Goal: Information Seeking & Learning: Check status

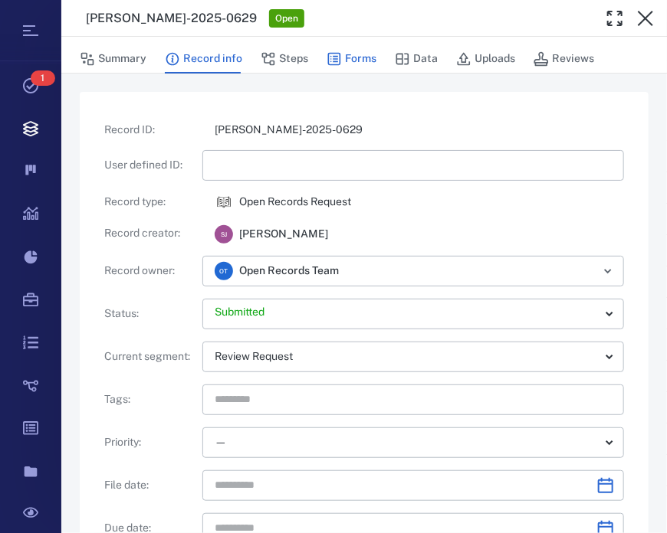
click at [356, 57] on button "Forms" at bounding box center [351, 58] width 50 height 29
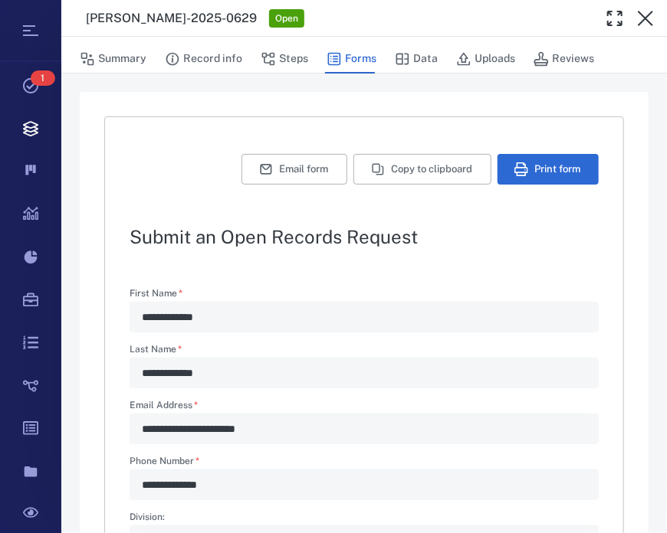
type textarea "*"
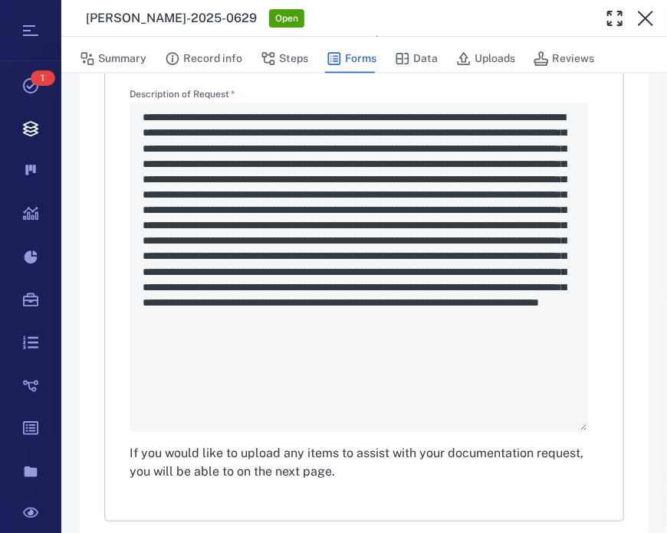
scroll to position [641, 0]
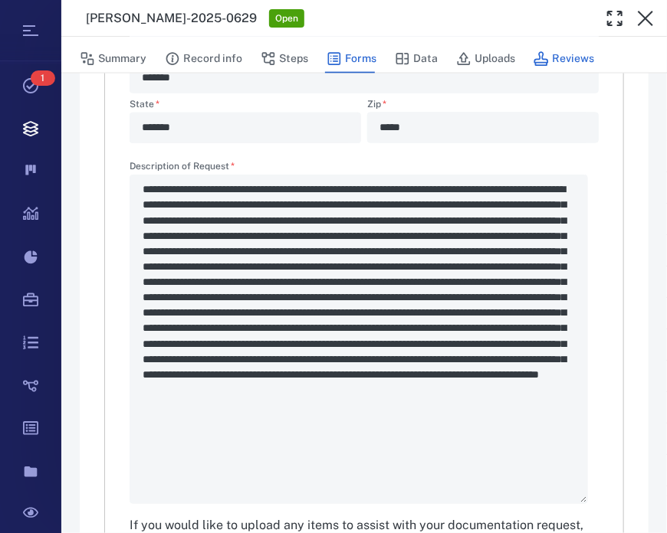
click at [557, 54] on button "Reviews" at bounding box center [563, 58] width 61 height 29
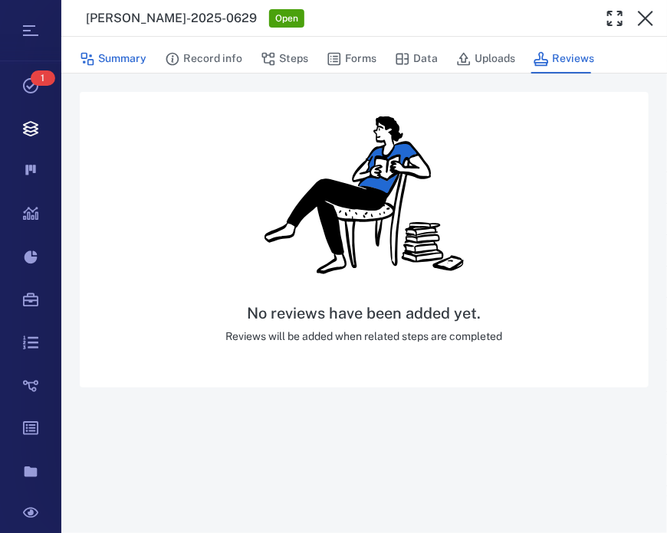
click at [107, 46] on button "Summary" at bounding box center [113, 58] width 67 height 29
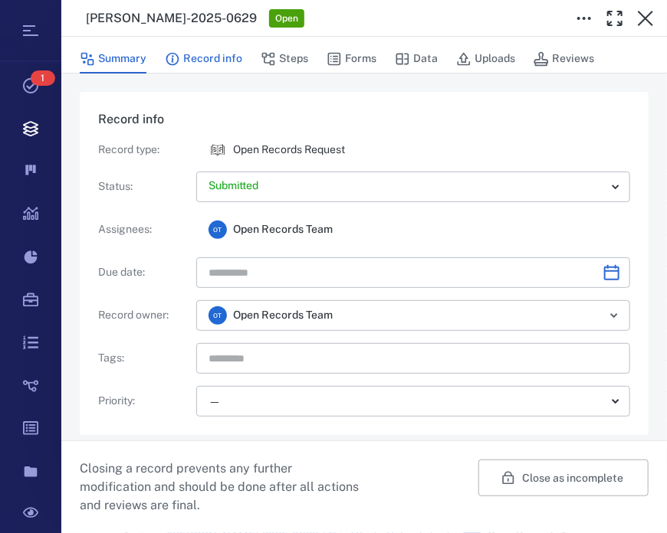
click at [215, 54] on button "Record info" at bounding box center [203, 58] width 77 height 29
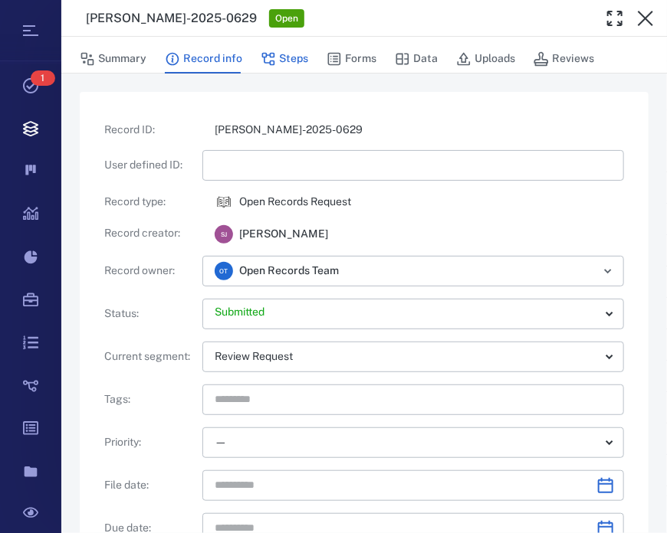
click at [289, 57] on button "Steps" at bounding box center [285, 58] width 48 height 29
